Goal: Transaction & Acquisition: Obtain resource

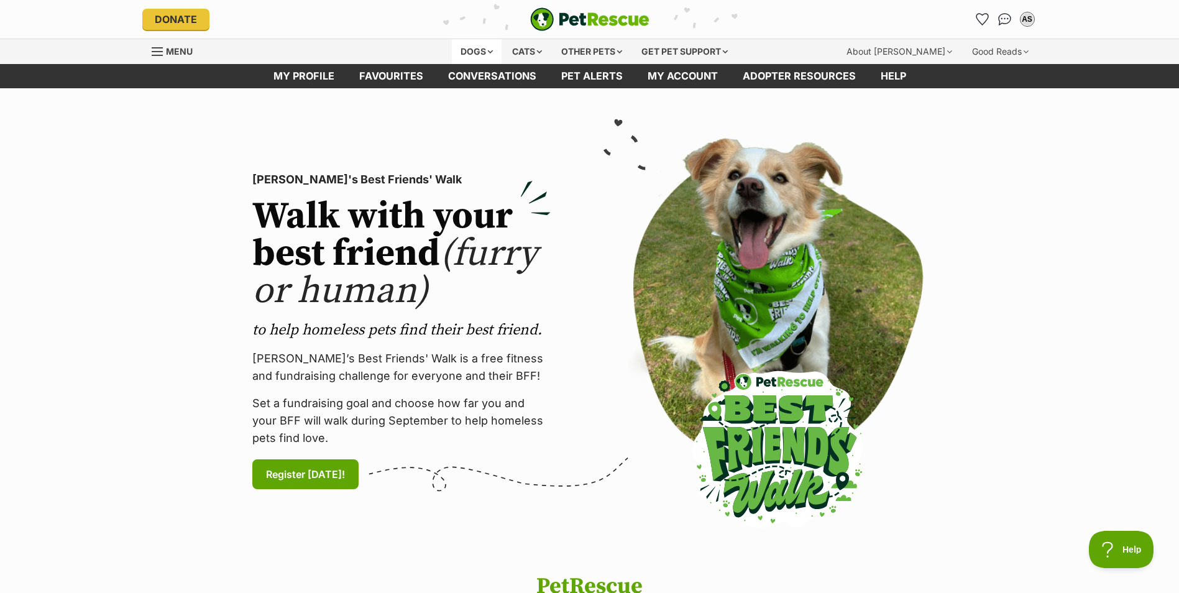
click at [482, 48] on div "Dogs" at bounding box center [477, 51] width 50 height 25
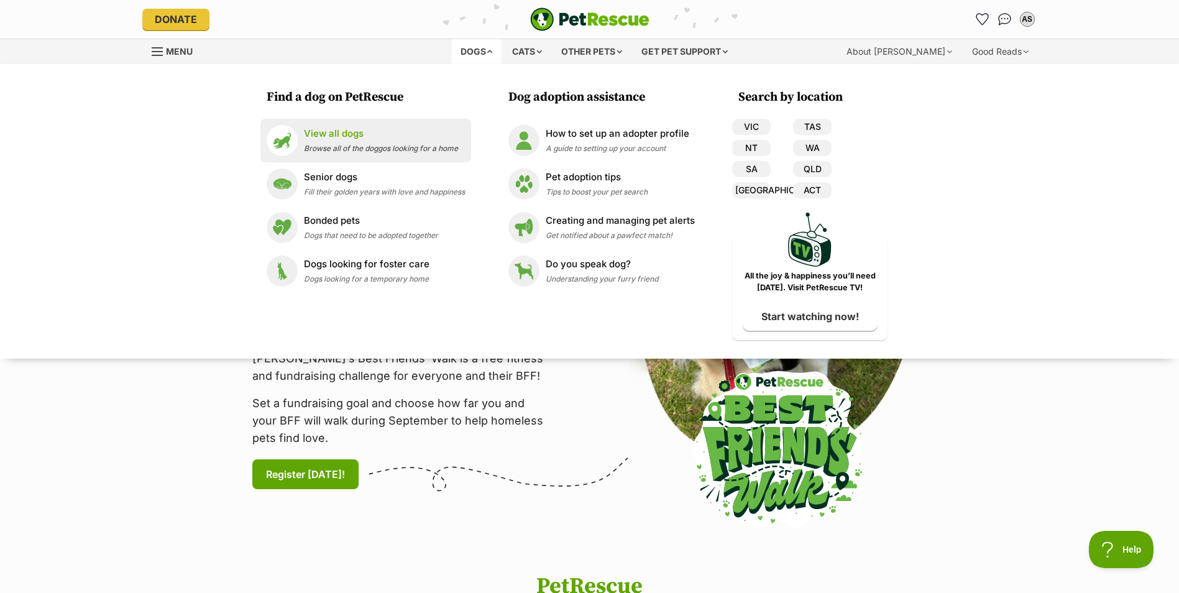
click at [336, 141] on div "View all dogs Browse all of the doggos looking for a home" at bounding box center [381, 140] width 154 height 27
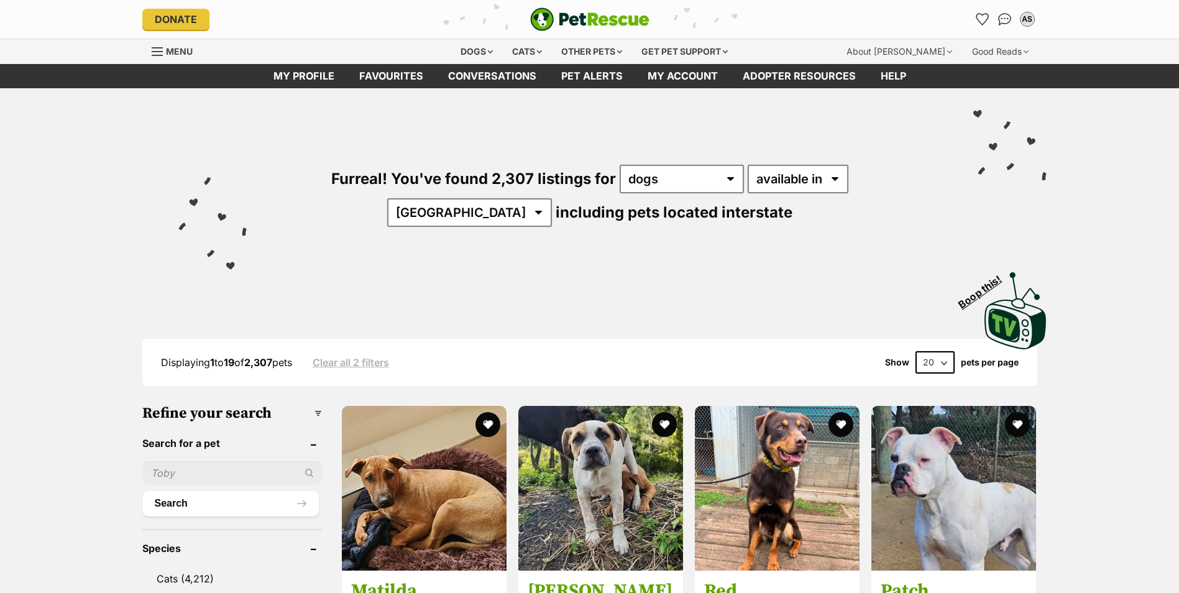
click at [188, 468] on input "text" at bounding box center [232, 473] width 180 height 24
type input "Walter"
click at [142, 491] on button "Search" at bounding box center [230, 503] width 176 height 25
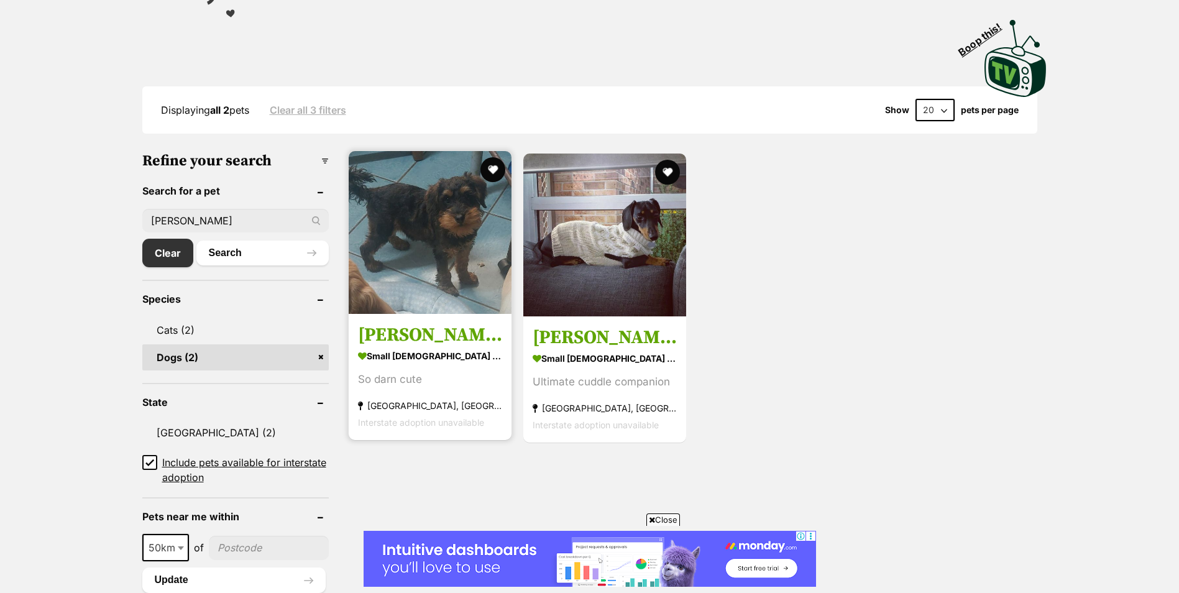
click at [421, 318] on article "1142588 Walter small male Dog So darn cute Bateau Bay, NSW Interstate adoption …" at bounding box center [429, 295] width 165 height 291
click at [463, 311] on img at bounding box center [430, 232] width 163 height 163
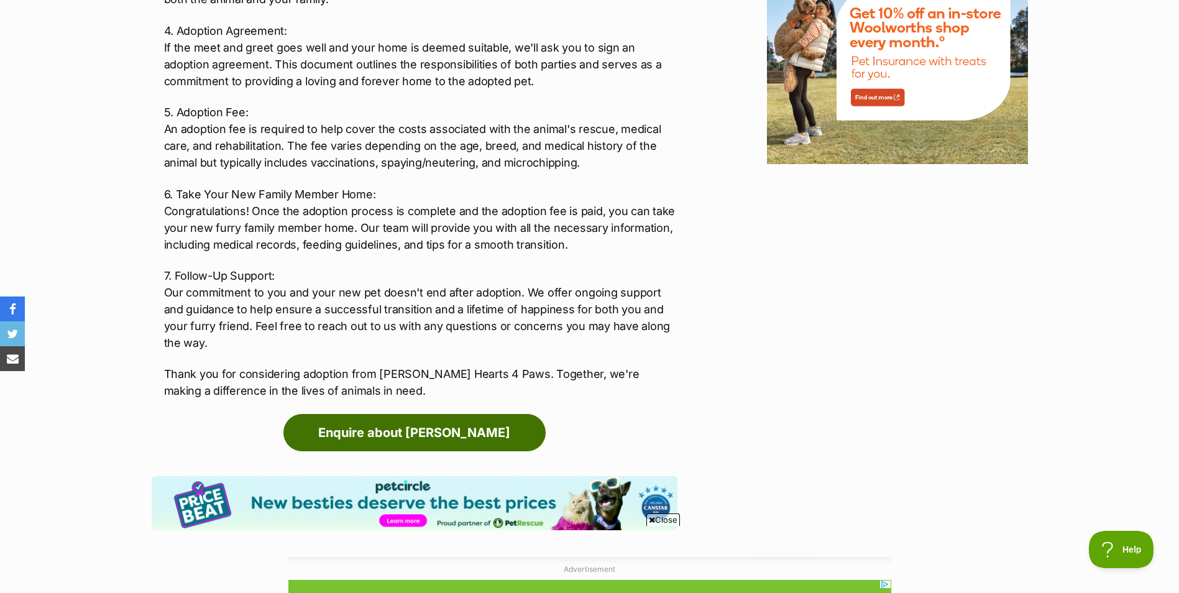
click at [427, 418] on link "Enquire about Walter" at bounding box center [414, 432] width 262 height 37
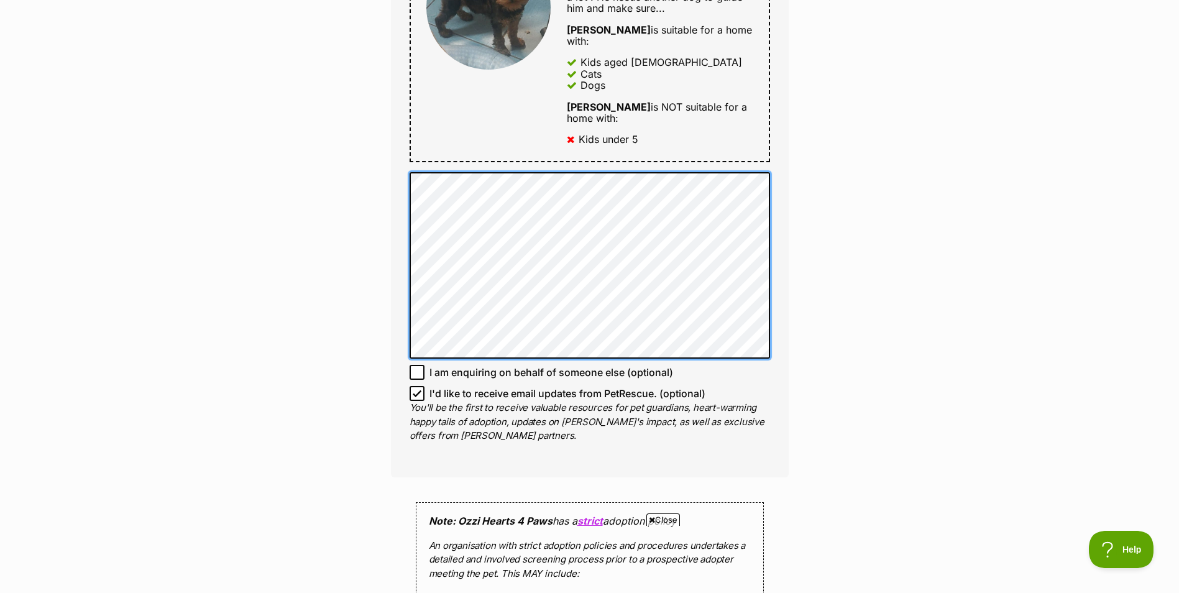
scroll to position [808, 0]
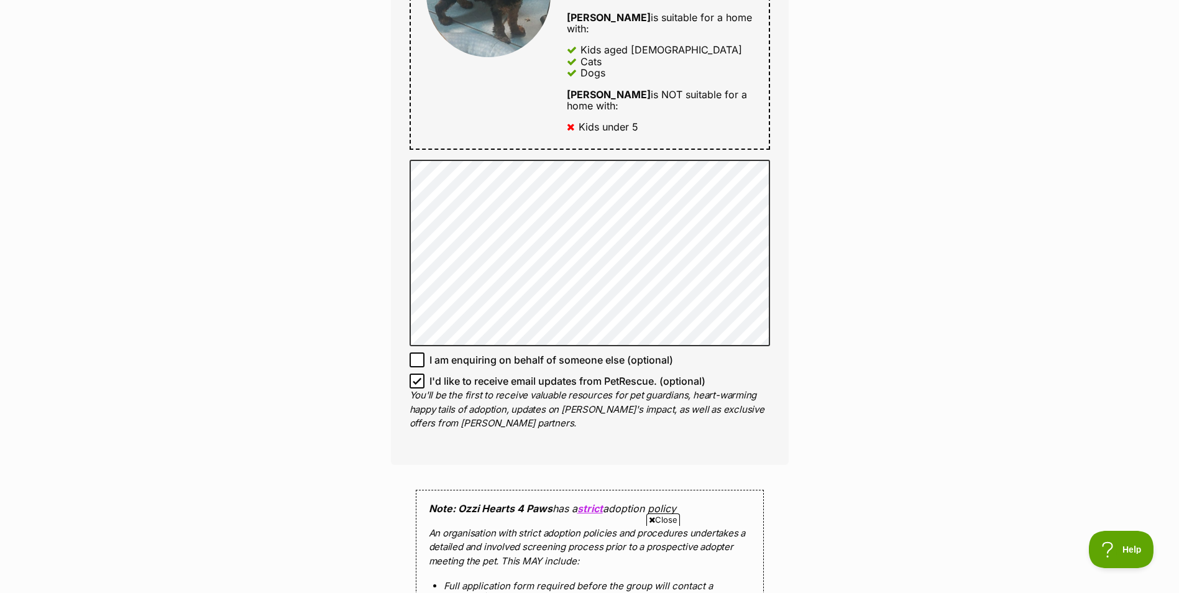
click at [418, 377] on icon at bounding box center [417, 381] width 9 height 9
click at [418, 373] on input "I'd like to receive email updates from PetRescue. (optional)" at bounding box center [416, 380] width 15 height 15
checkbox input "false"
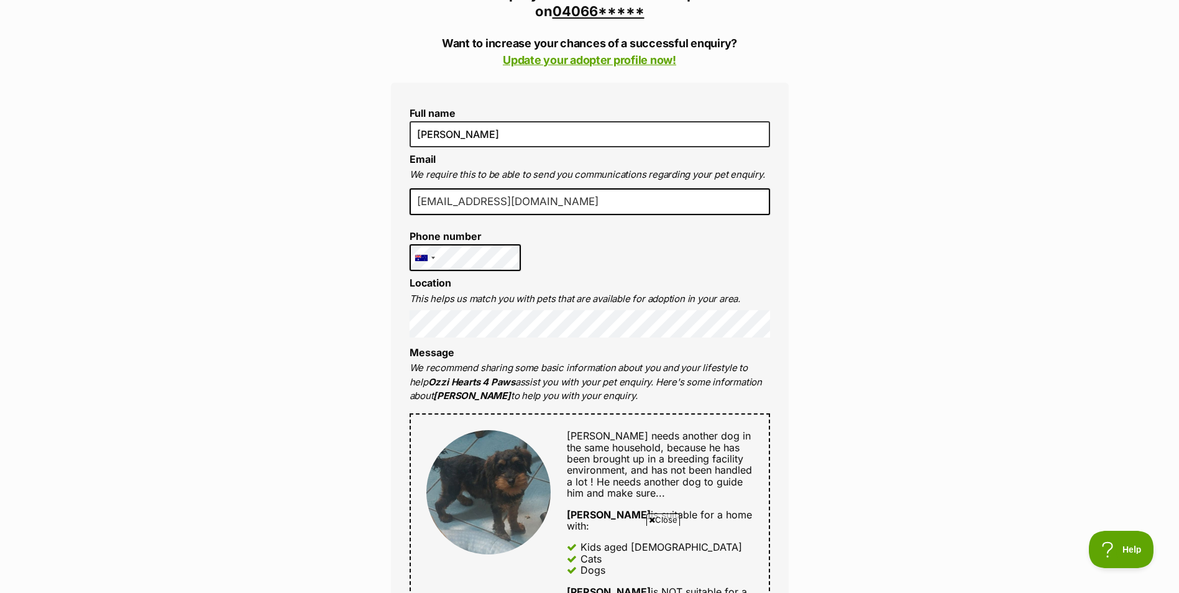
scroll to position [0, 0]
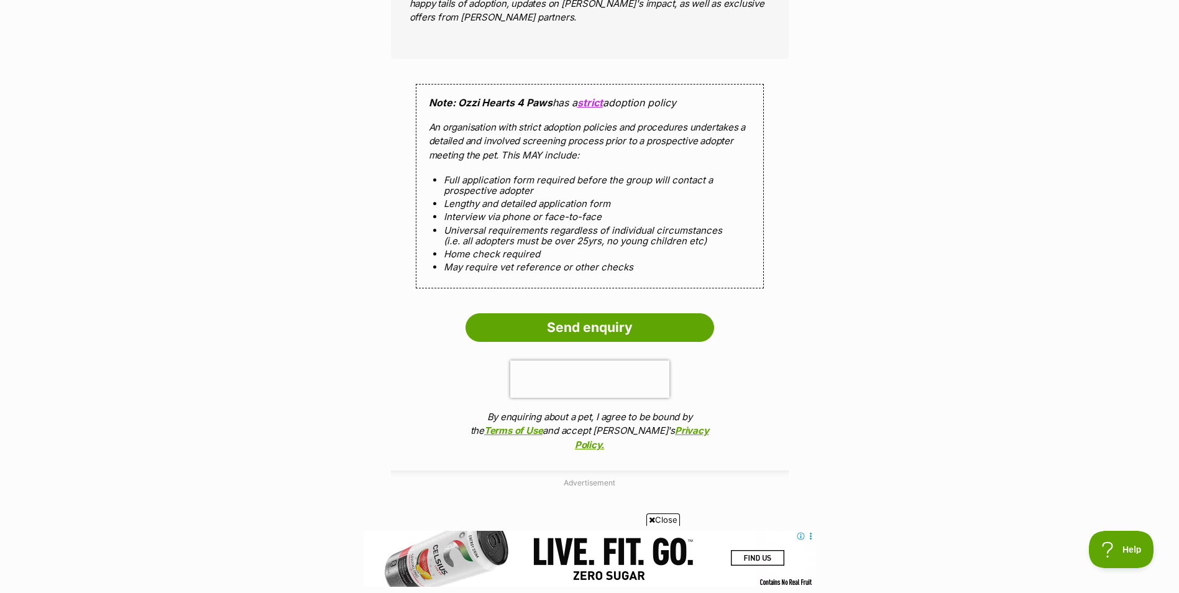
scroll to position [1243, 0]
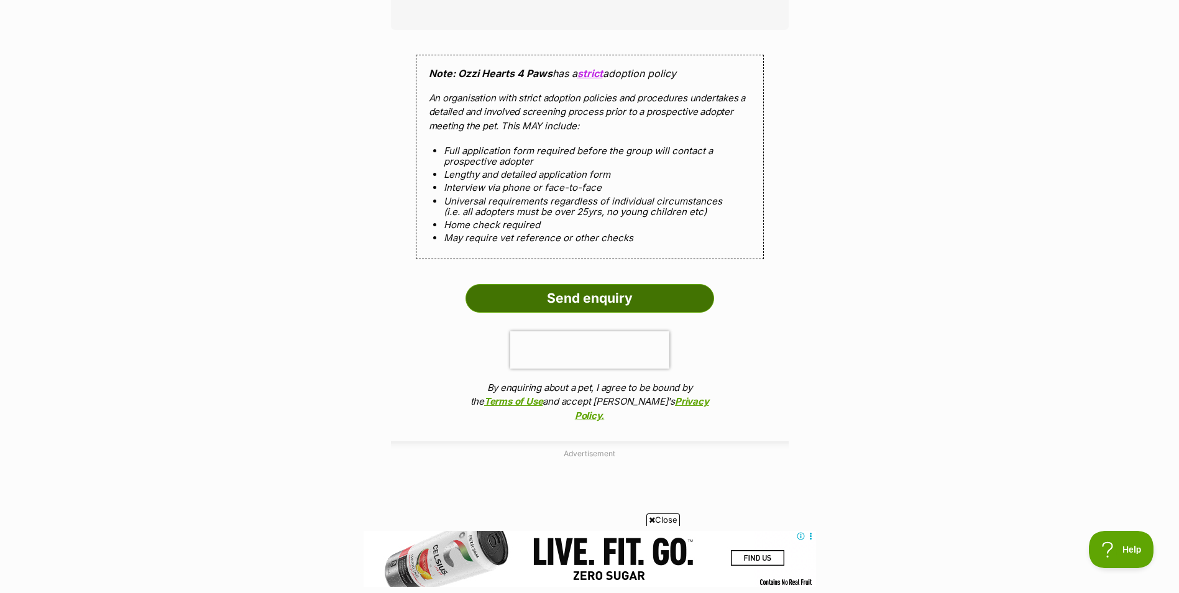
click at [660, 284] on input "Send enquiry" at bounding box center [589, 298] width 249 height 29
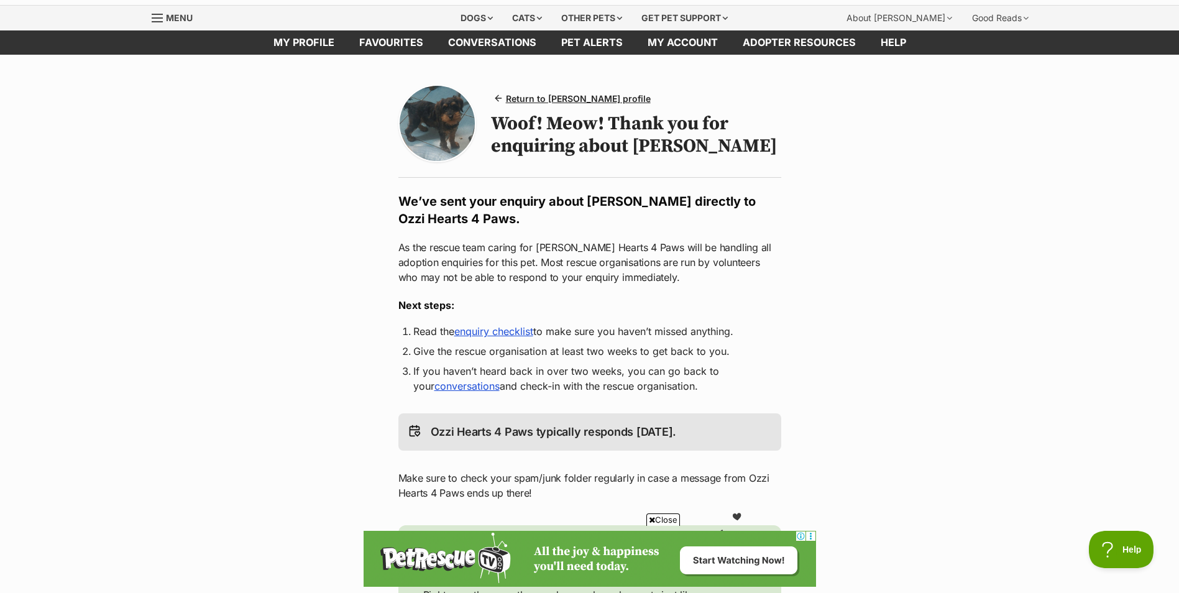
scroll to position [62, 0]
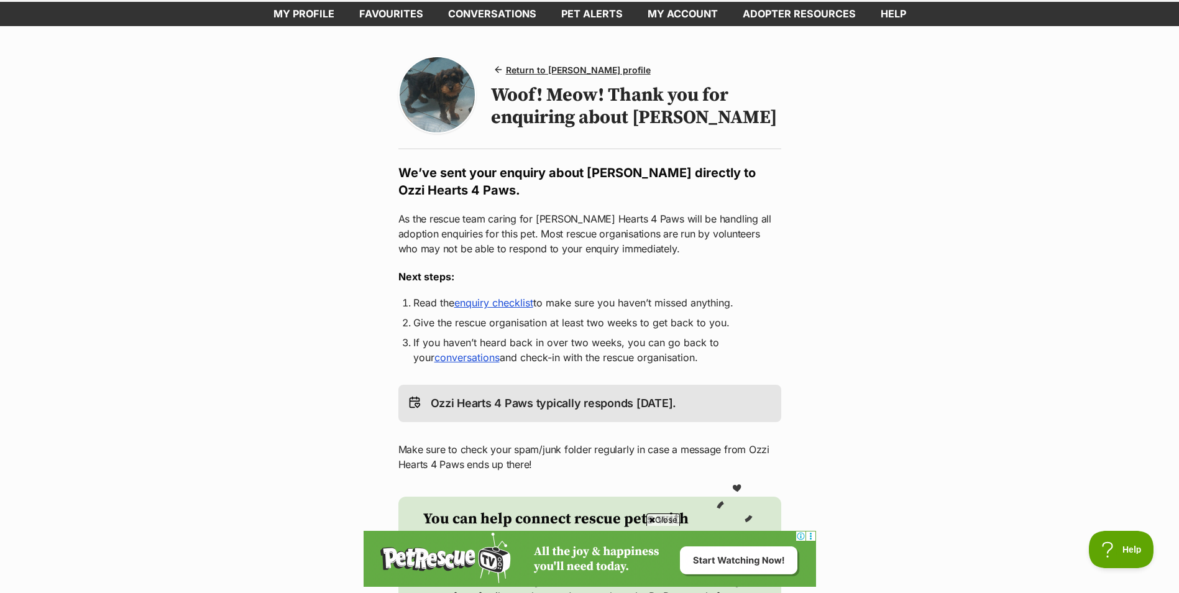
click at [509, 301] on link "enquiry checklist" at bounding box center [493, 302] width 79 height 12
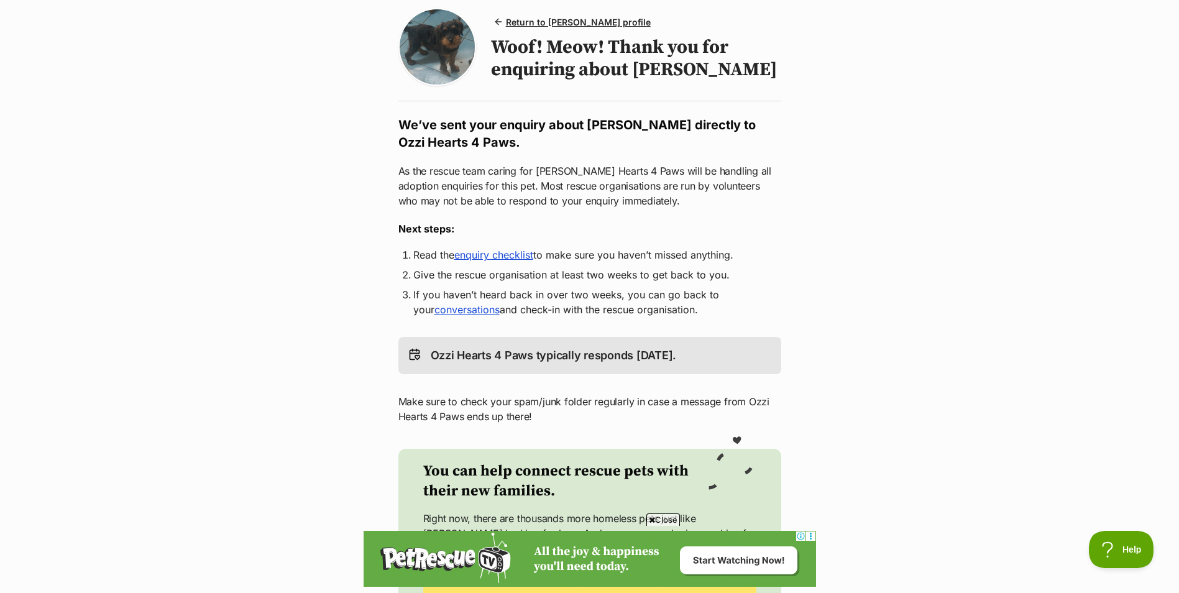
scroll to position [185, 0]
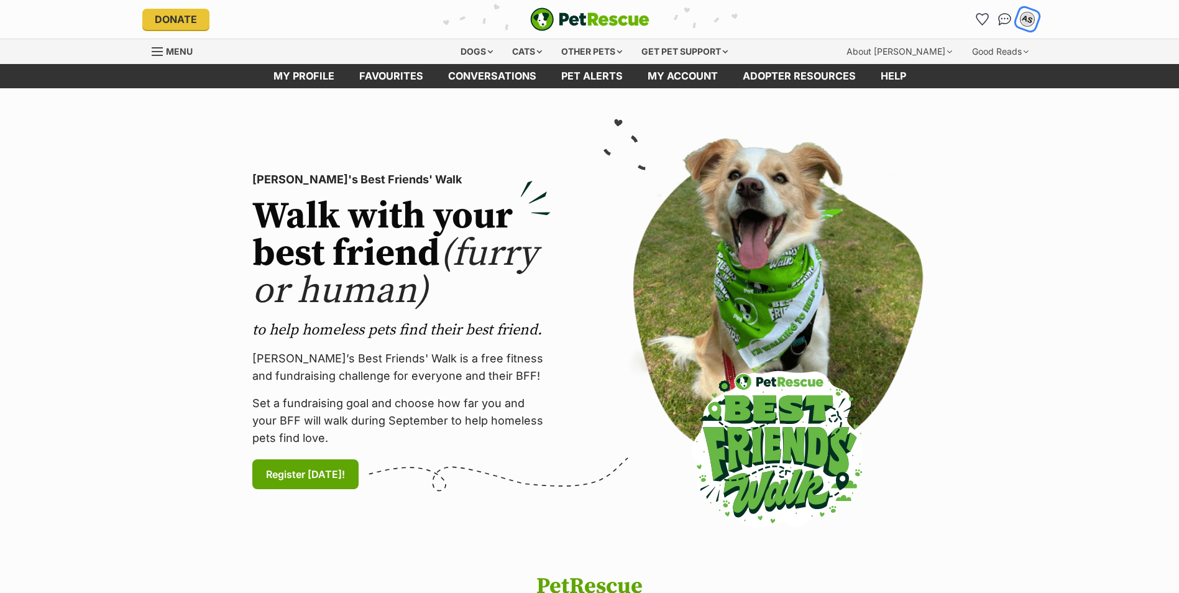
click at [1025, 21] on div "AS" at bounding box center [1027, 19] width 16 height 16
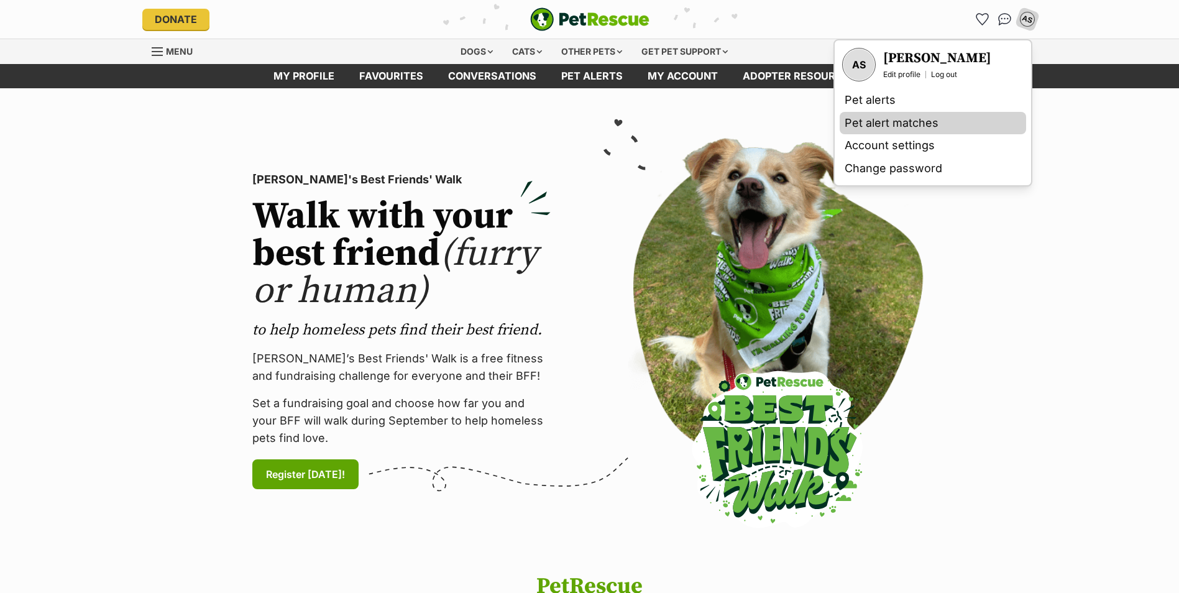
click at [888, 121] on link "Pet alert matches" at bounding box center [932, 123] width 186 height 23
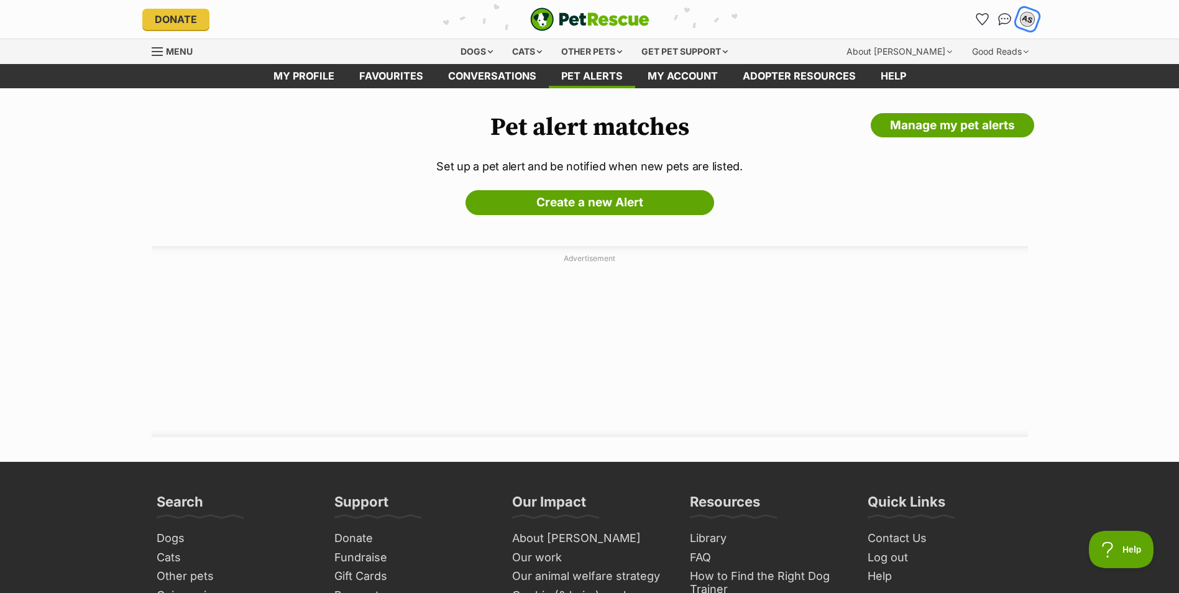
click at [1026, 22] on div "AS" at bounding box center [1027, 19] width 16 height 16
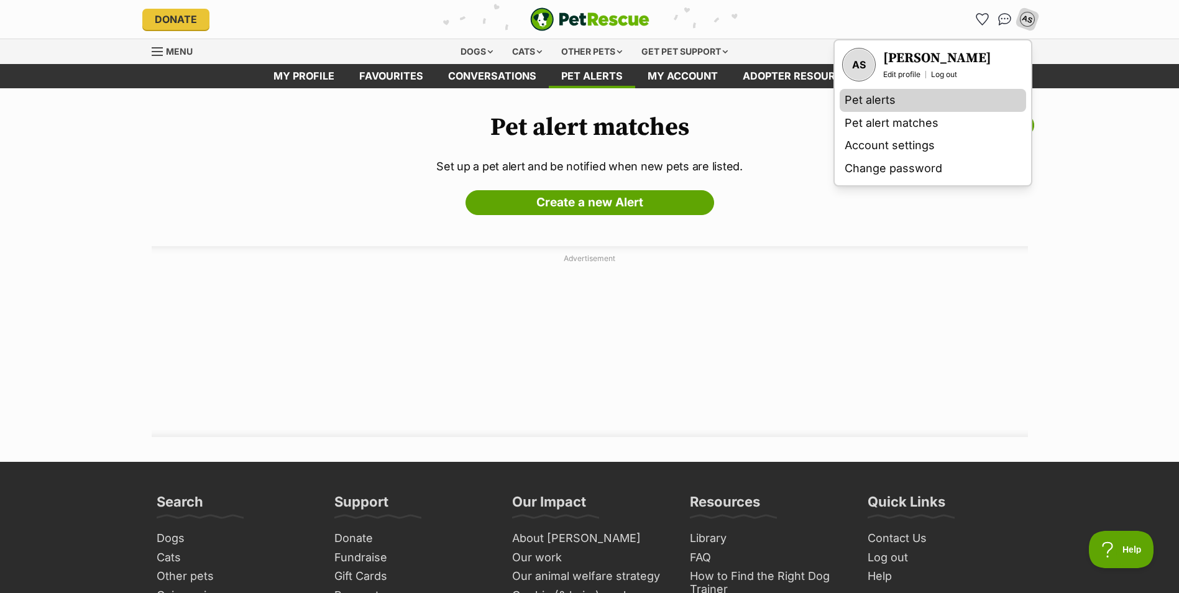
click at [879, 97] on link "Pet alerts" at bounding box center [932, 100] width 186 height 23
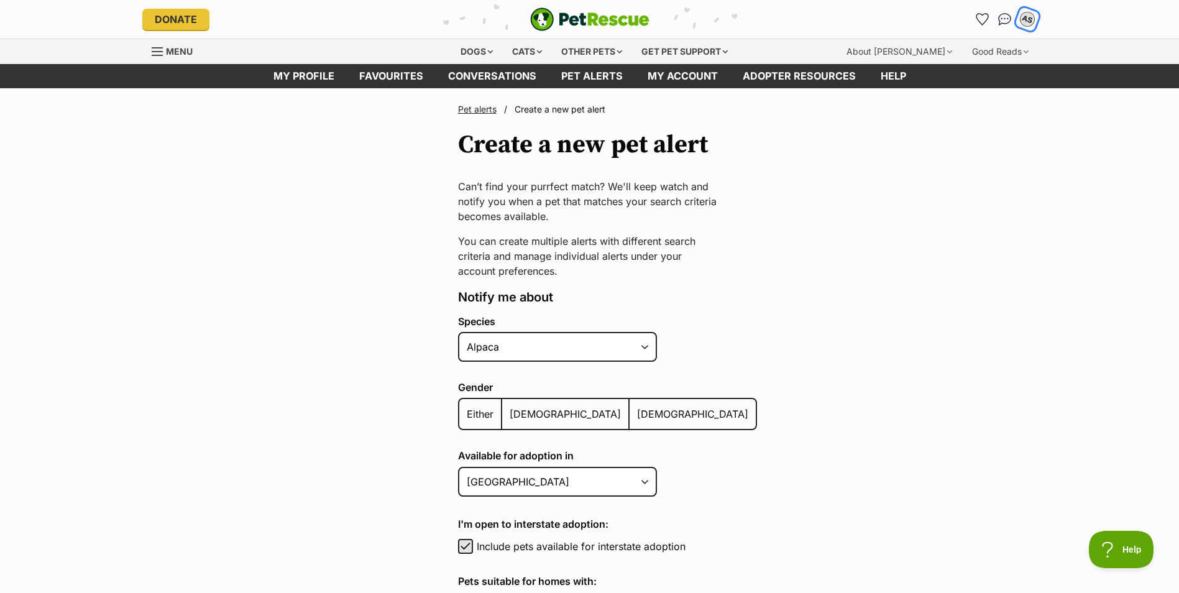
click at [1023, 20] on div "AS" at bounding box center [1027, 19] width 16 height 16
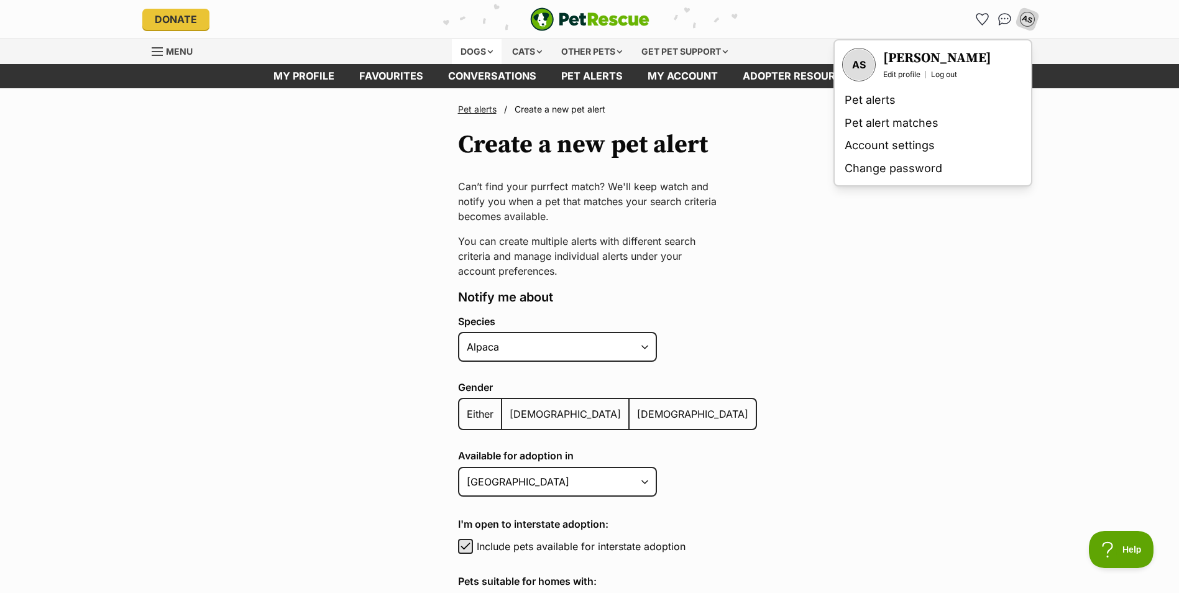
click at [486, 49] on div "Dogs" at bounding box center [477, 51] width 50 height 25
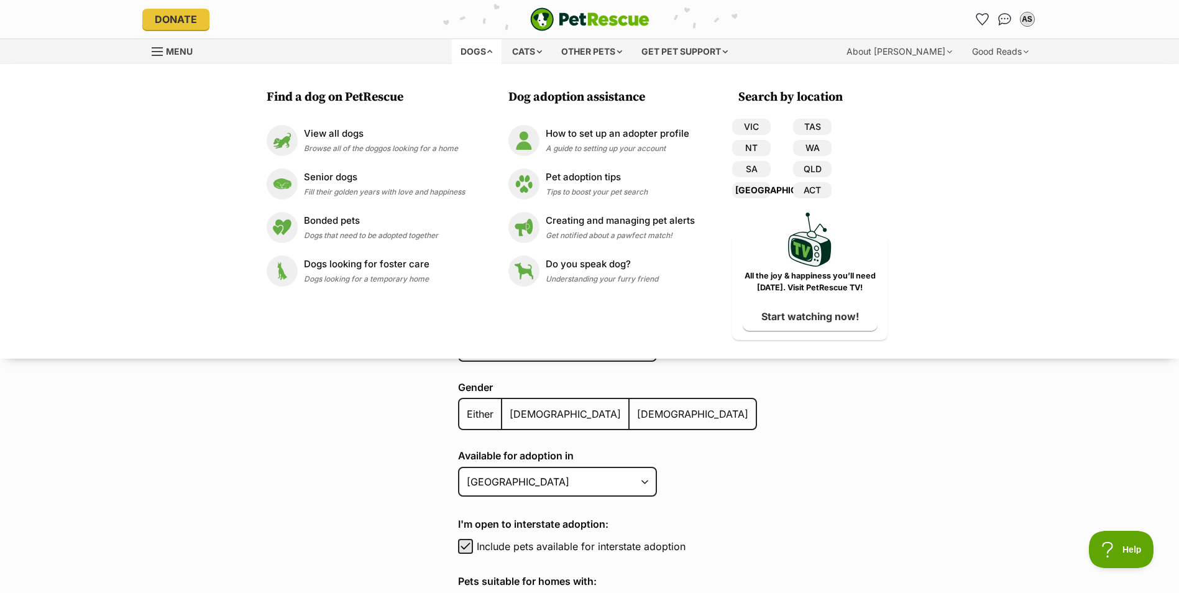
click at [749, 190] on link "[GEOGRAPHIC_DATA]" at bounding box center [751, 190] width 39 height 16
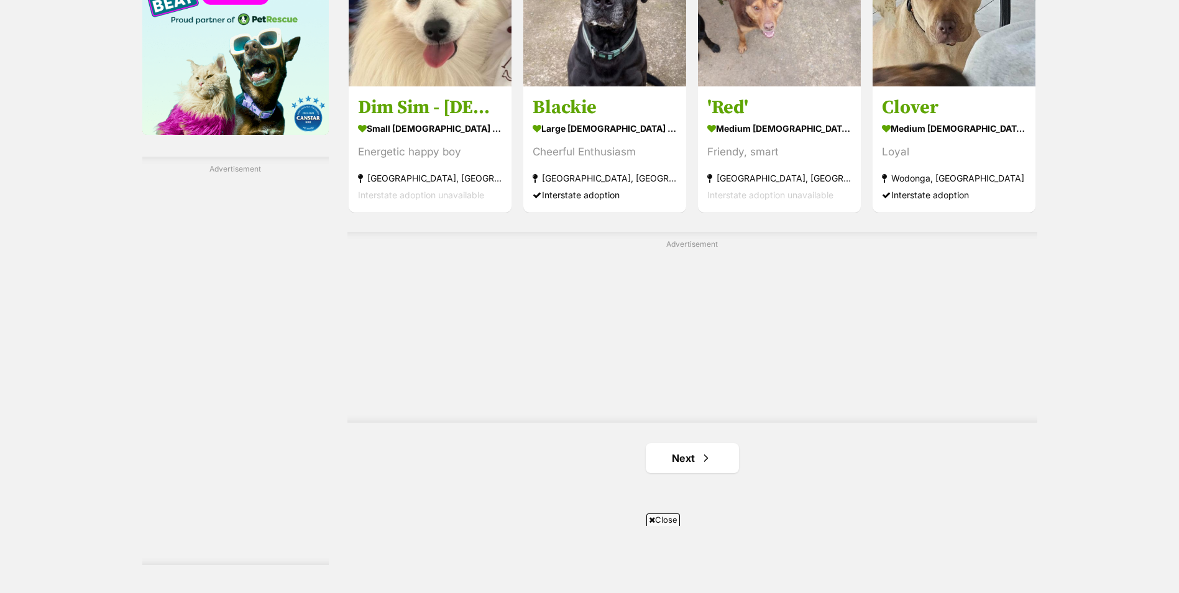
scroll to position [2050, 0]
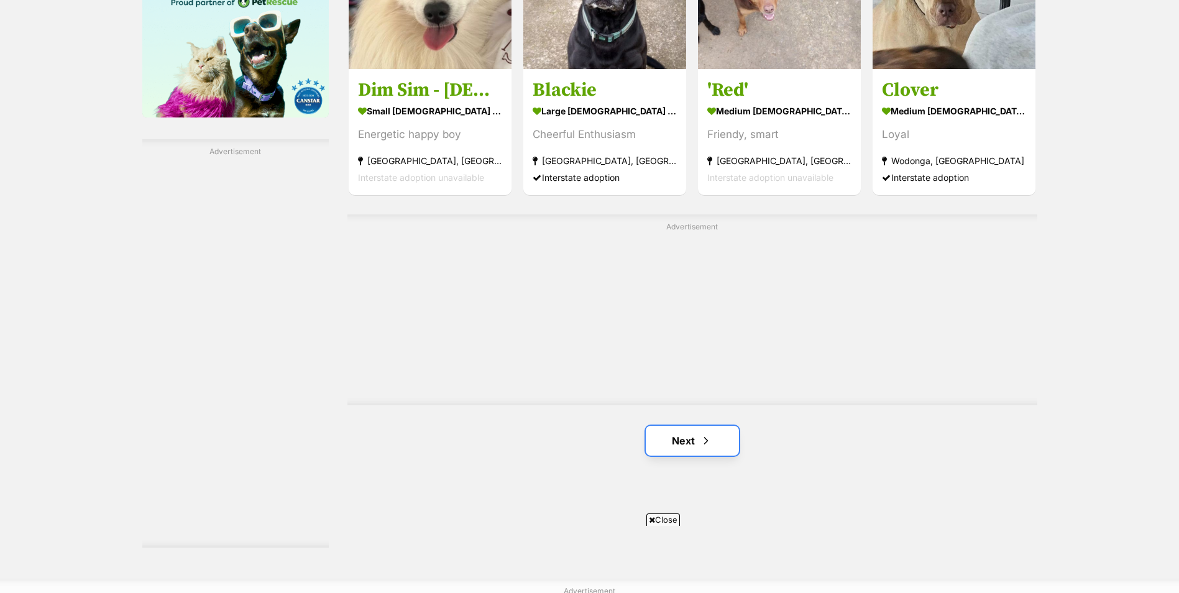
click at [702, 426] on link "Next" at bounding box center [692, 441] width 93 height 30
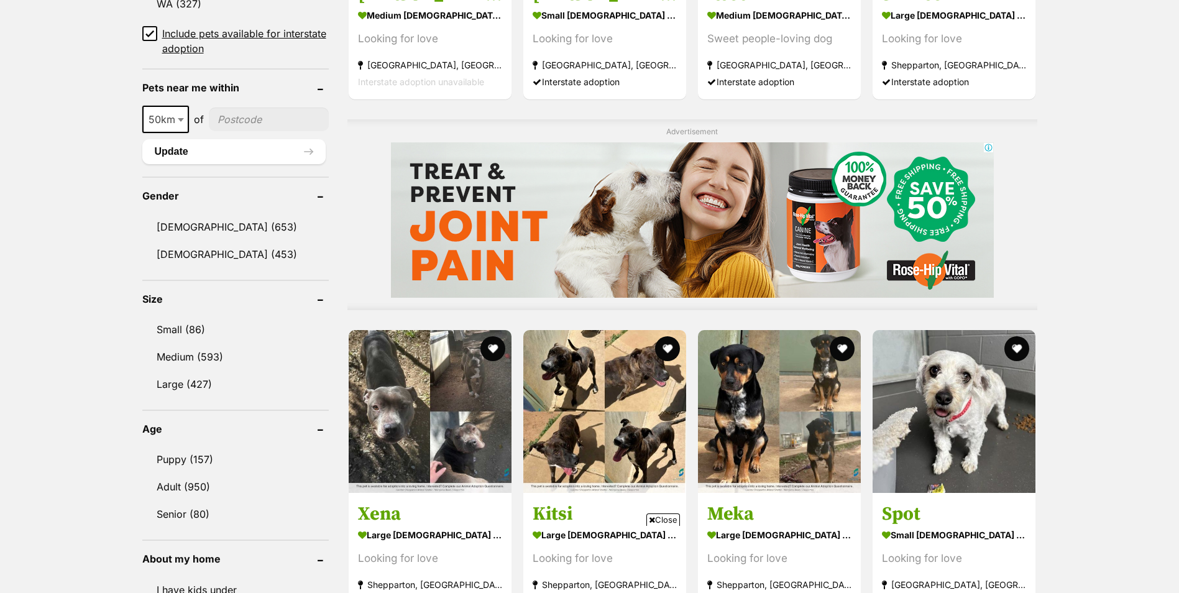
scroll to position [932, 0]
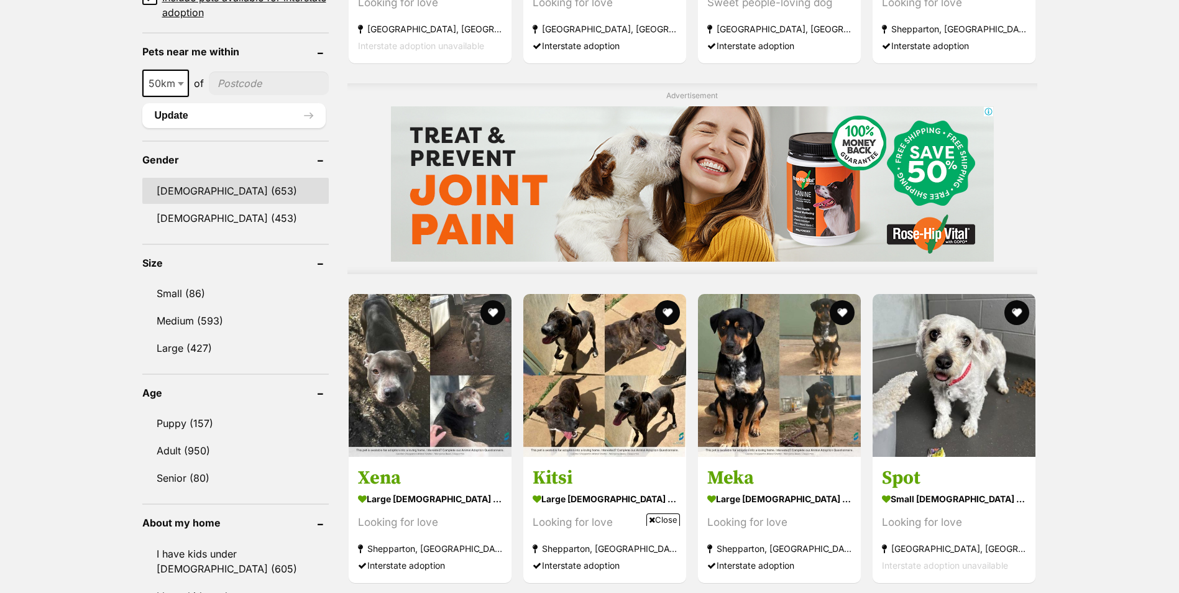
click at [175, 185] on link "[DEMOGRAPHIC_DATA] (653)" at bounding box center [235, 191] width 186 height 26
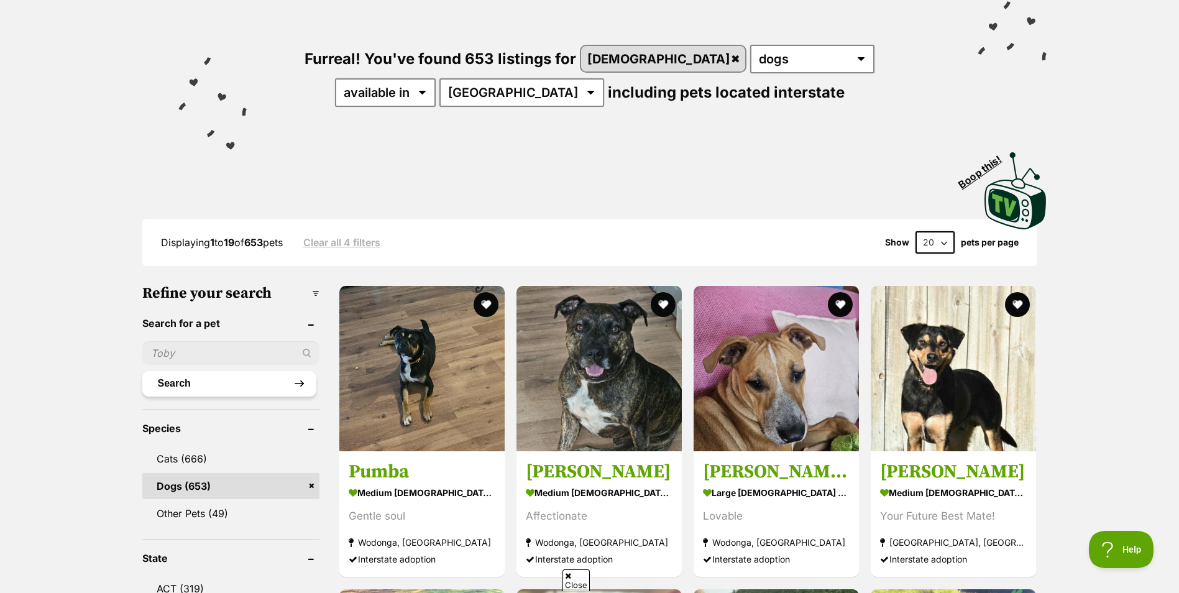
scroll to position [124, 0]
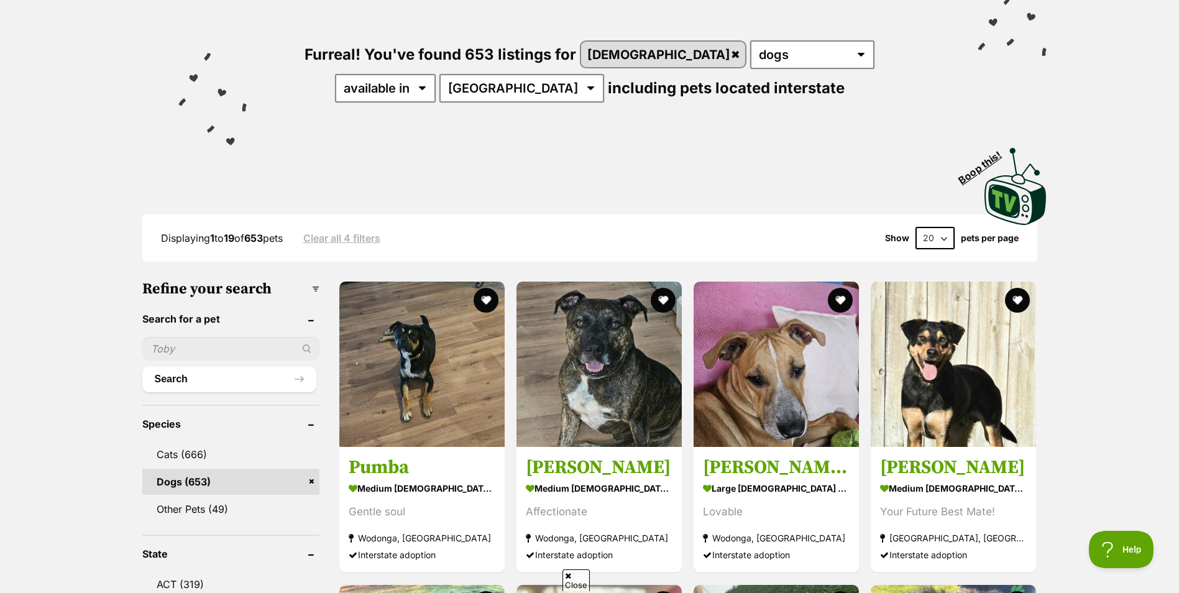
click at [224, 349] on input "text" at bounding box center [230, 349] width 177 height 24
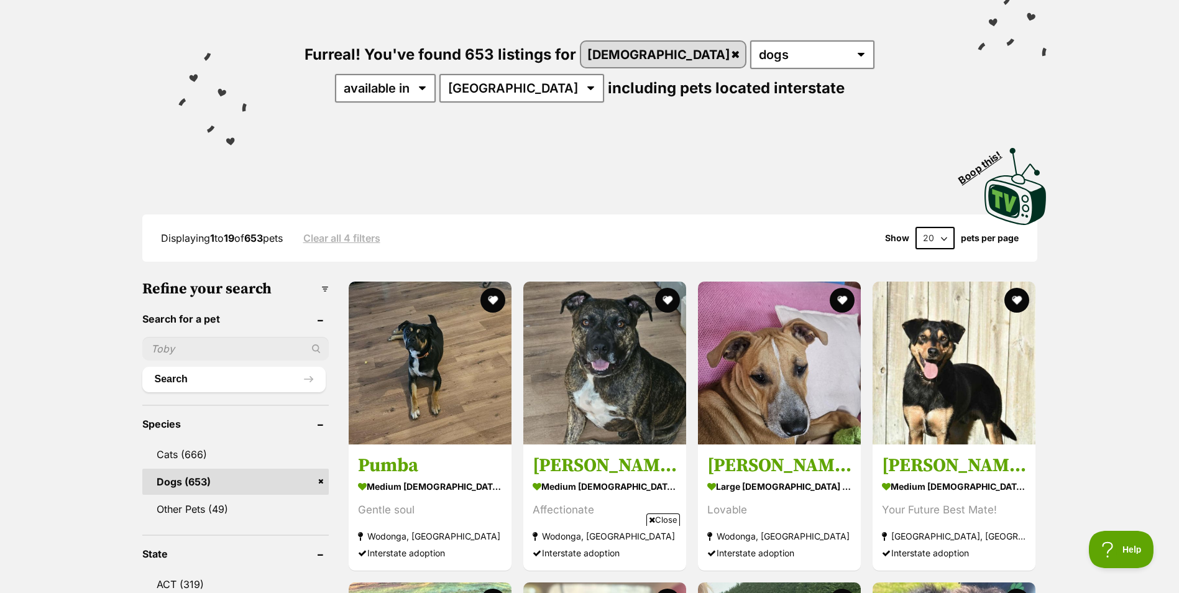
scroll to position [0, 0]
type input "[PERSON_NAME]"
click at [142, 367] on button "Search" at bounding box center [233, 379] width 183 height 25
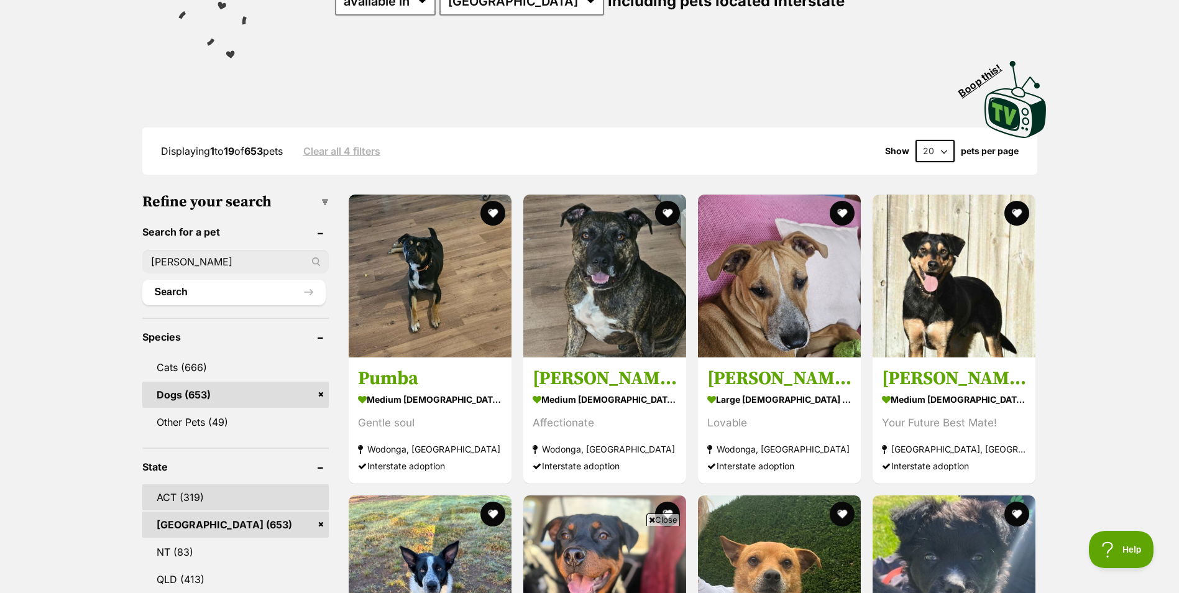
scroll to position [373, 0]
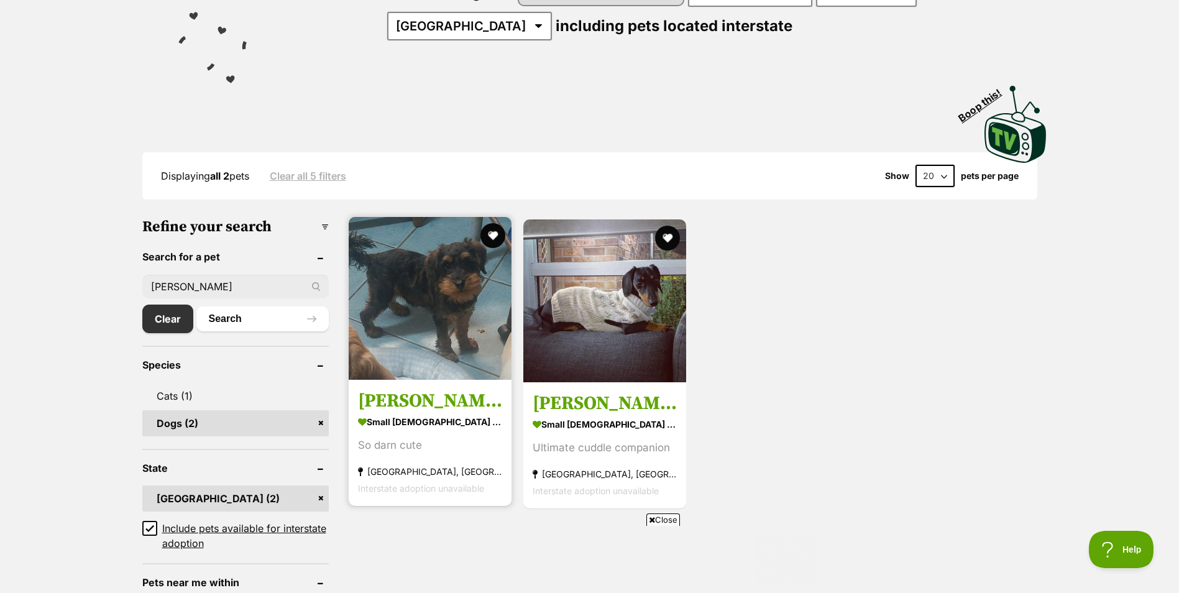
click at [444, 321] on img at bounding box center [430, 298] width 163 height 163
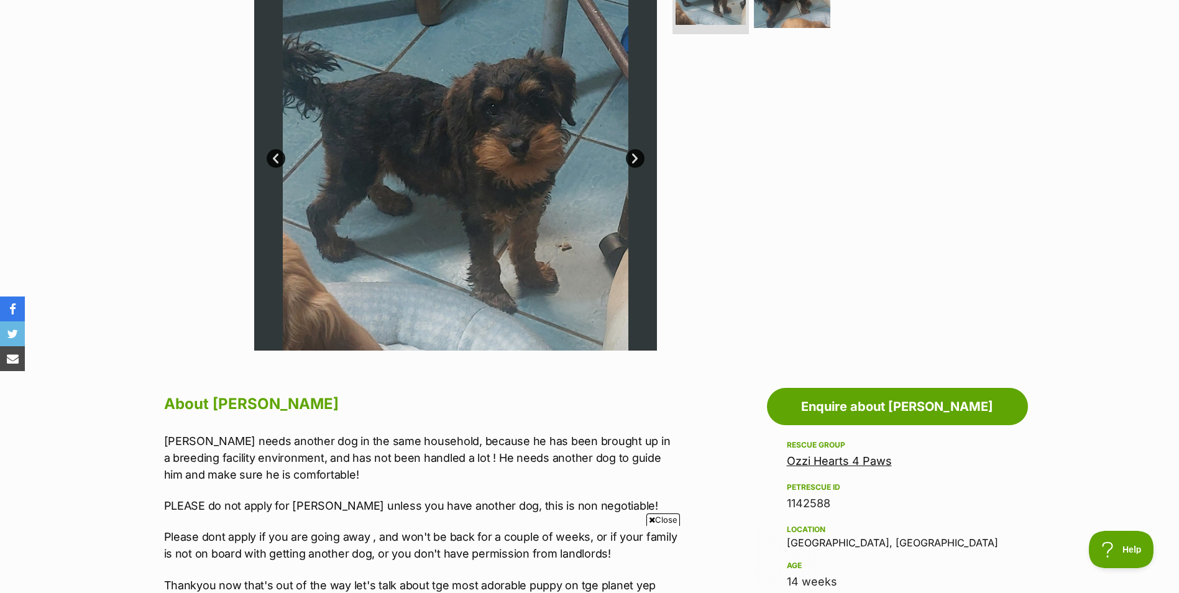
click at [636, 158] on link "Next" at bounding box center [635, 158] width 19 height 19
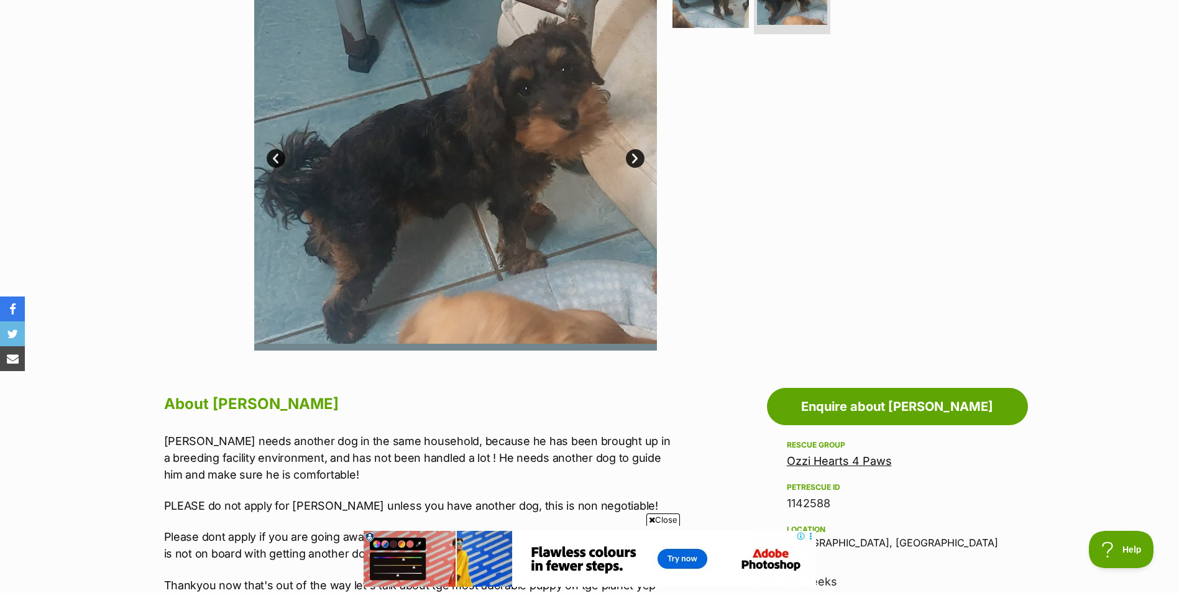
click at [278, 162] on link "Prev" at bounding box center [276, 158] width 19 height 19
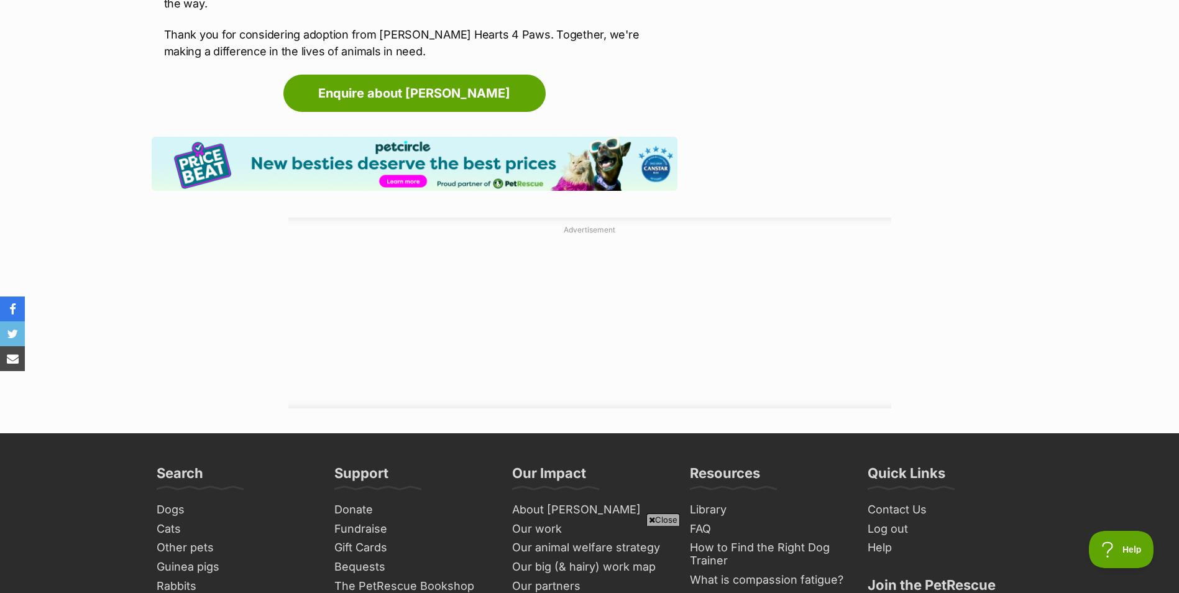
scroll to position [1988, 0]
